Goal: Information Seeking & Learning: Check status

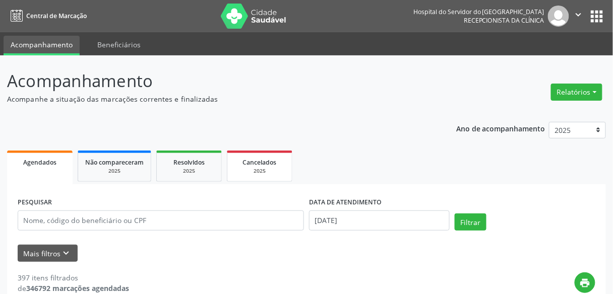
click at [286, 174] on link "Cancelados 2025" at bounding box center [260, 166] width 66 height 31
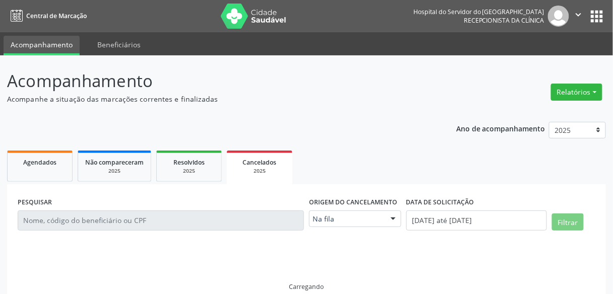
click at [286, 174] on link "Cancelados 2025" at bounding box center [260, 168] width 66 height 34
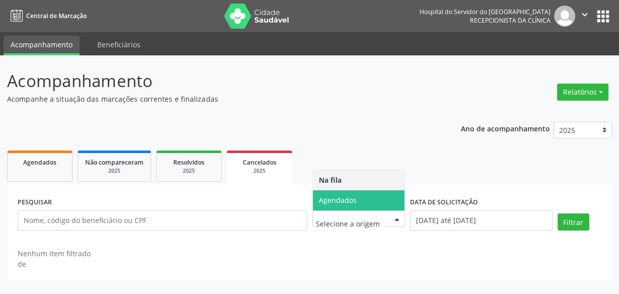
click at [367, 203] on span "Agendados" at bounding box center [359, 201] width 92 height 20
select select "8"
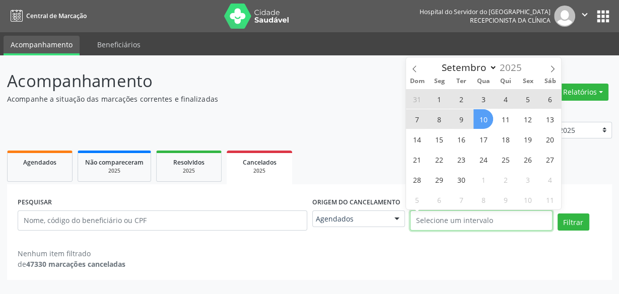
click at [458, 220] on input "text" at bounding box center [481, 221] width 142 height 20
select select "0"
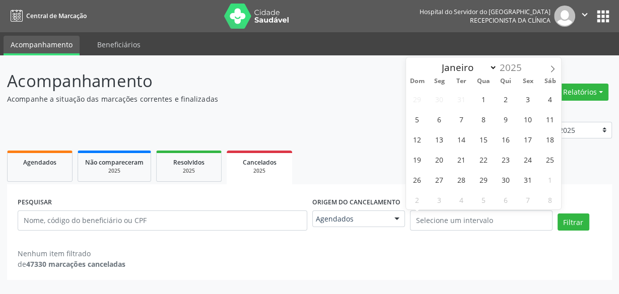
click at [280, 72] on p "Acompanhamento" at bounding box center [219, 81] width 424 height 25
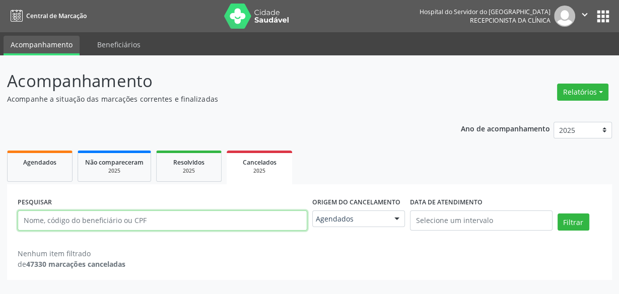
click at [106, 219] on input "text" at bounding box center [163, 221] width 290 height 20
paste input "belcio pinheiro de [PERSON_NAME]"
click at [558, 214] on button "Filtrar" at bounding box center [574, 222] width 32 height 17
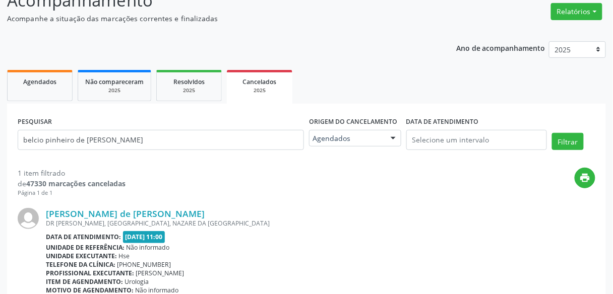
scroll to position [155, 0]
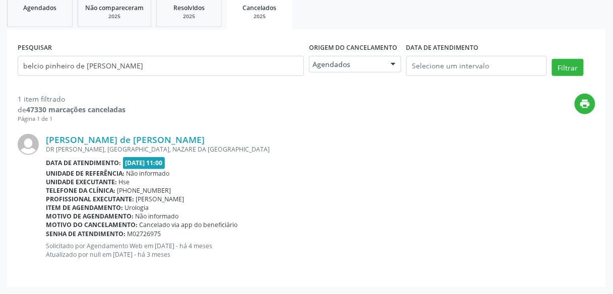
drag, startPoint x: 138, startPoint y: 51, endPoint x: 142, endPoint y: 66, distance: 14.5
click at [142, 66] on div "PESQUISAR [PERSON_NAME] de [PERSON_NAME]" at bounding box center [160, 61] width 291 height 43
click at [142, 66] on input "belcio pinheiro de [PERSON_NAME]" at bounding box center [161, 66] width 286 height 20
paste input "[PERSON_NAME]"
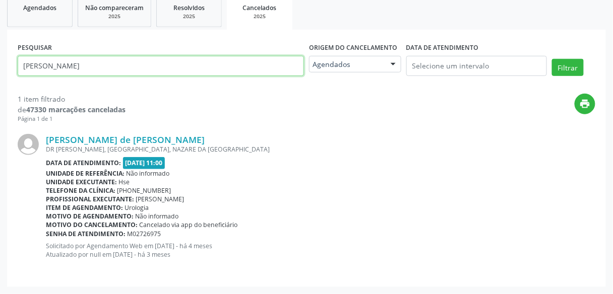
type input "[PERSON_NAME]"
click at [552, 59] on button "Filtrar" at bounding box center [568, 67] width 32 height 17
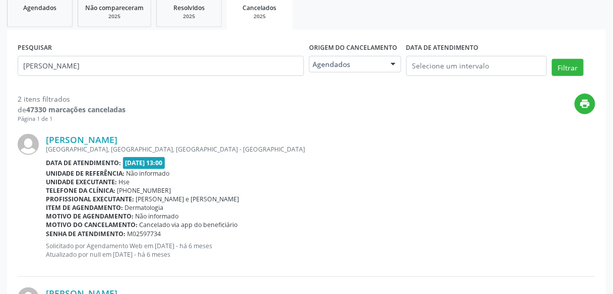
click at [294, 138] on div "[PERSON_NAME]" at bounding box center [320, 139] width 549 height 11
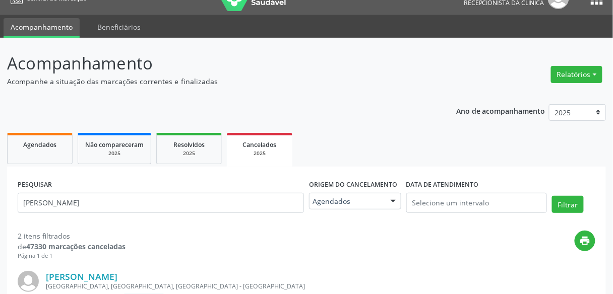
scroll to position [0, 0]
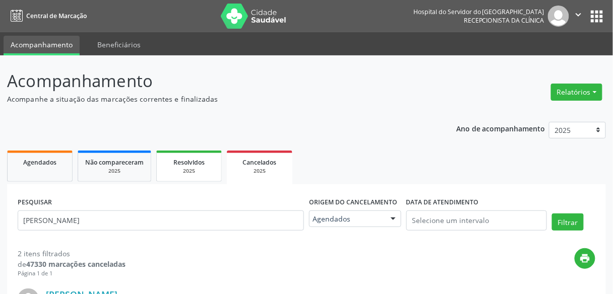
click at [171, 164] on div "Resolvidos" at bounding box center [189, 162] width 50 height 11
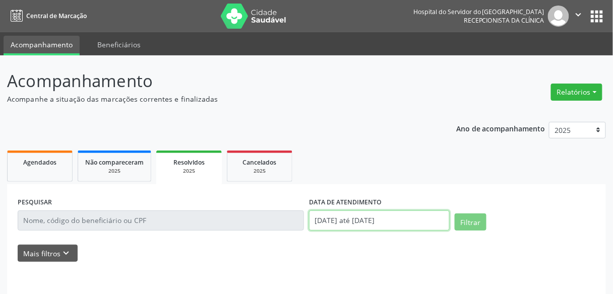
click at [338, 219] on input "[DATE] até [DATE]" at bounding box center [379, 221] width 141 height 20
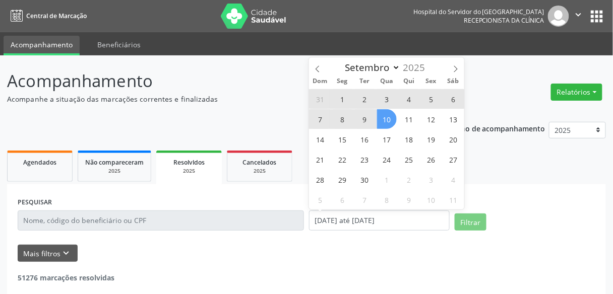
click at [387, 118] on span "10" at bounding box center [387, 119] width 20 height 20
type input "[DATE]"
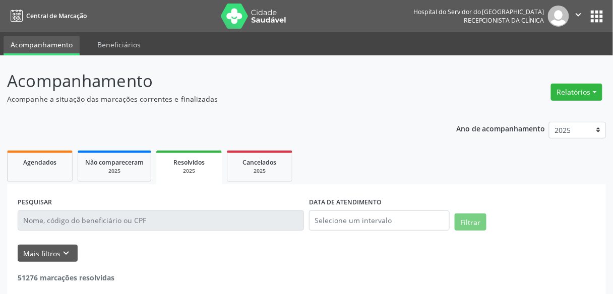
click at [215, 123] on div "Ano de acompanhamento 2025 2024 2023 2022 2021 Agendados Não compareceram 2025 …" at bounding box center [306, 226] width 599 height 222
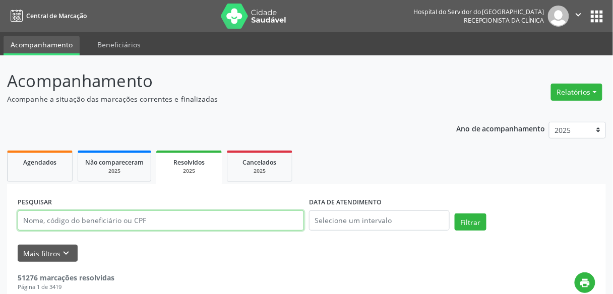
click at [193, 228] on input "text" at bounding box center [161, 221] width 286 height 20
paste input "[PERSON_NAME]"
type input "[PERSON_NAME]"
click at [455, 214] on button "Filtrar" at bounding box center [471, 222] width 32 height 17
click at [169, 215] on input "[PERSON_NAME]" at bounding box center [161, 221] width 286 height 20
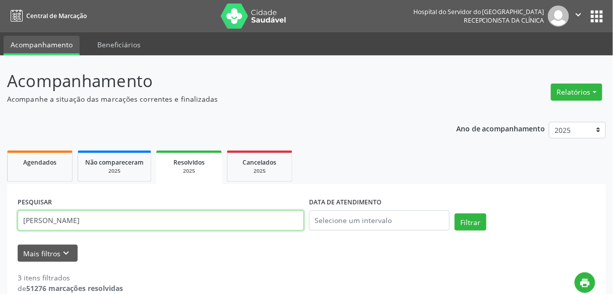
click at [169, 215] on input "[PERSON_NAME]" at bounding box center [161, 221] width 286 height 20
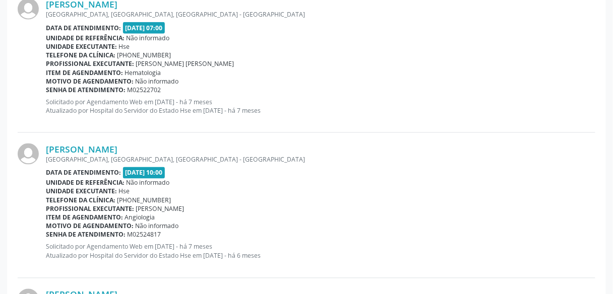
scroll to position [460, 0]
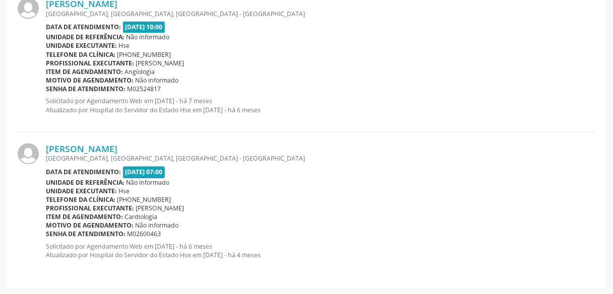
click at [284, 148] on div "[PERSON_NAME]" at bounding box center [320, 149] width 549 height 11
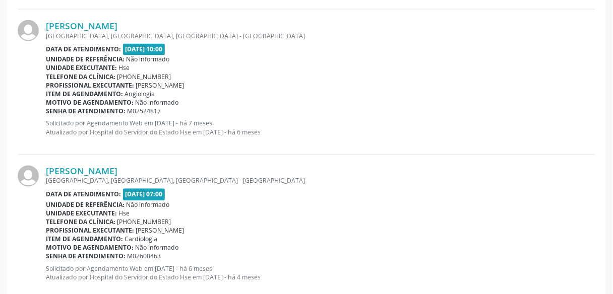
scroll to position [0, 0]
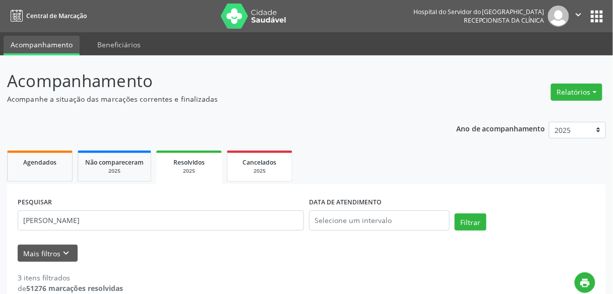
click at [255, 164] on span "Cancelados" at bounding box center [260, 162] width 34 height 9
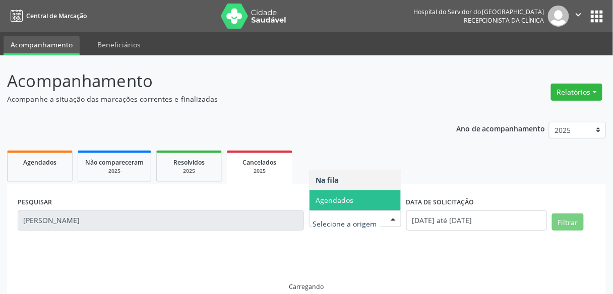
click at [349, 199] on span "Agendados" at bounding box center [334, 201] width 38 height 10
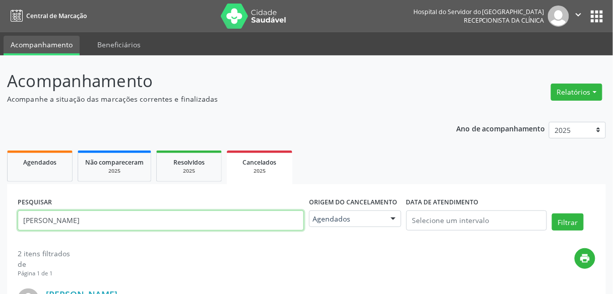
click at [228, 225] on input "[PERSON_NAME]" at bounding box center [161, 221] width 286 height 20
paste input "[PERSON_NAME] de sa"
click at [552, 214] on button "Filtrar" at bounding box center [568, 222] width 32 height 17
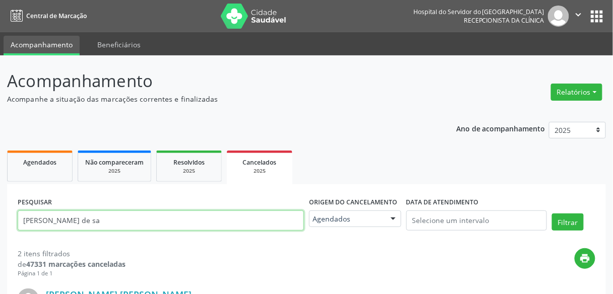
drag, startPoint x: 199, startPoint y: 210, endPoint x: 200, endPoint y: 222, distance: 12.6
click at [200, 222] on input "[PERSON_NAME] de sa" at bounding box center [161, 221] width 286 height 20
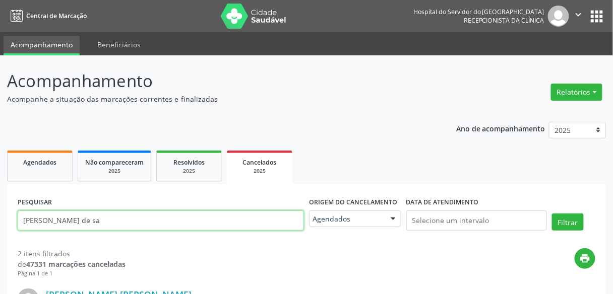
paste input "[PERSON_NAME] da silv"
type input "[PERSON_NAME]"
click at [552, 214] on button "Filtrar" at bounding box center [568, 222] width 32 height 17
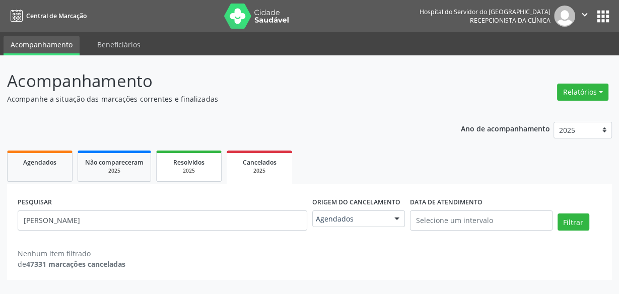
click at [205, 158] on div "Resolvidos" at bounding box center [189, 162] width 50 height 11
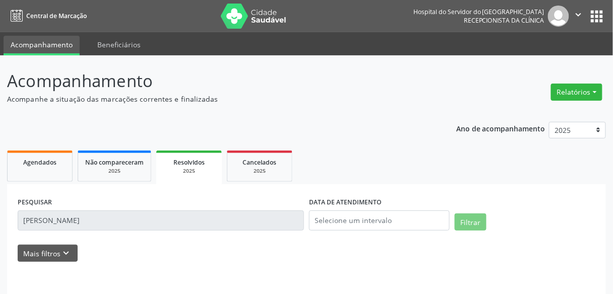
click at [204, 224] on input "[PERSON_NAME]" at bounding box center [161, 221] width 286 height 20
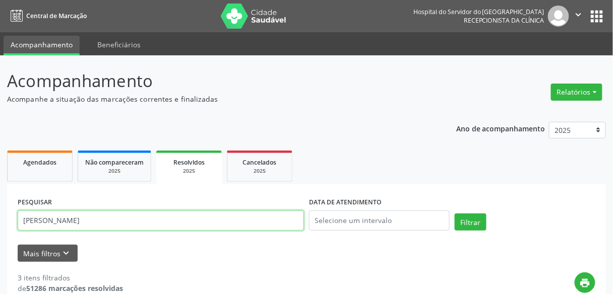
click at [204, 224] on input "[PERSON_NAME]" at bounding box center [161, 221] width 286 height 20
paste input "[PERSON_NAME]"
type input "[PERSON_NAME]"
click at [455, 214] on button "Filtrar" at bounding box center [471, 222] width 32 height 17
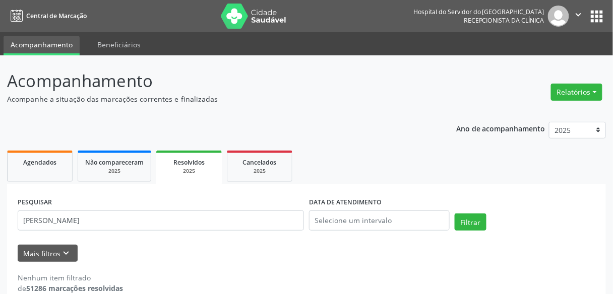
scroll to position [17, 0]
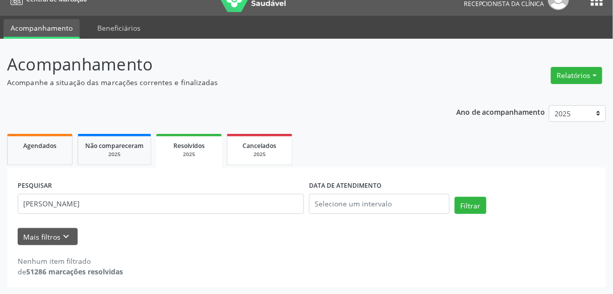
drag, startPoint x: 299, startPoint y: 137, endPoint x: 242, endPoint y: 162, distance: 62.3
click at [242, 162] on ul "Agendados Não compareceram 2025 Resolvidos 2025 Cancelados 2025" at bounding box center [306, 150] width 599 height 36
click at [242, 162] on link "Cancelados 2025" at bounding box center [260, 149] width 66 height 31
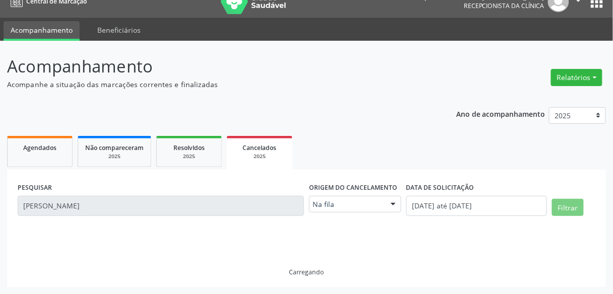
scroll to position [15, 0]
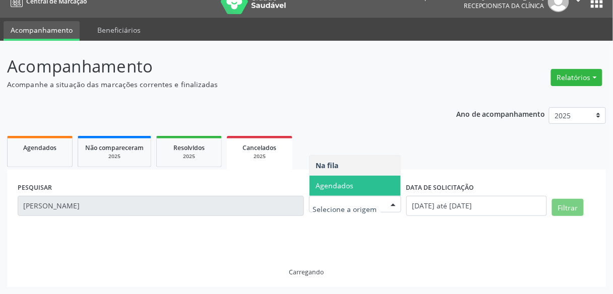
click at [355, 190] on span "Agendados" at bounding box center [354, 186] width 91 height 20
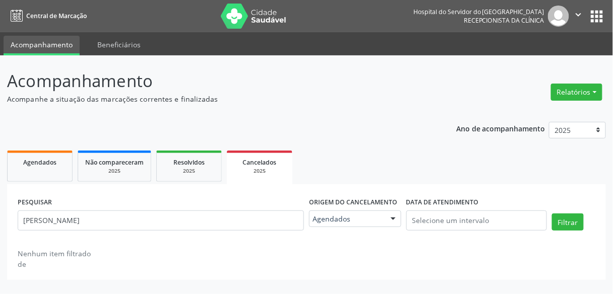
scroll to position [0, 0]
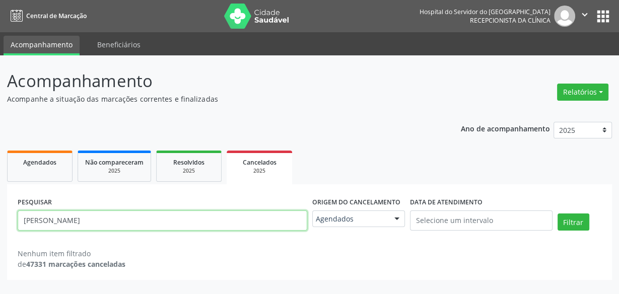
click at [211, 220] on input "[PERSON_NAME]" at bounding box center [163, 221] width 290 height 20
click at [163, 213] on input "[PERSON_NAME]" at bounding box center [163, 221] width 290 height 20
paste input "[PERSON_NAME]"
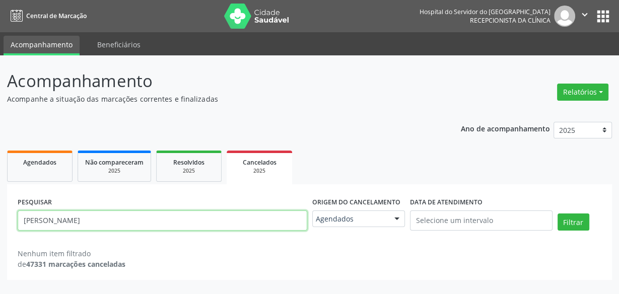
type input "[PERSON_NAME]"
click at [558, 214] on button "Filtrar" at bounding box center [574, 222] width 32 height 17
